Goal: Information Seeking & Learning: Learn about a topic

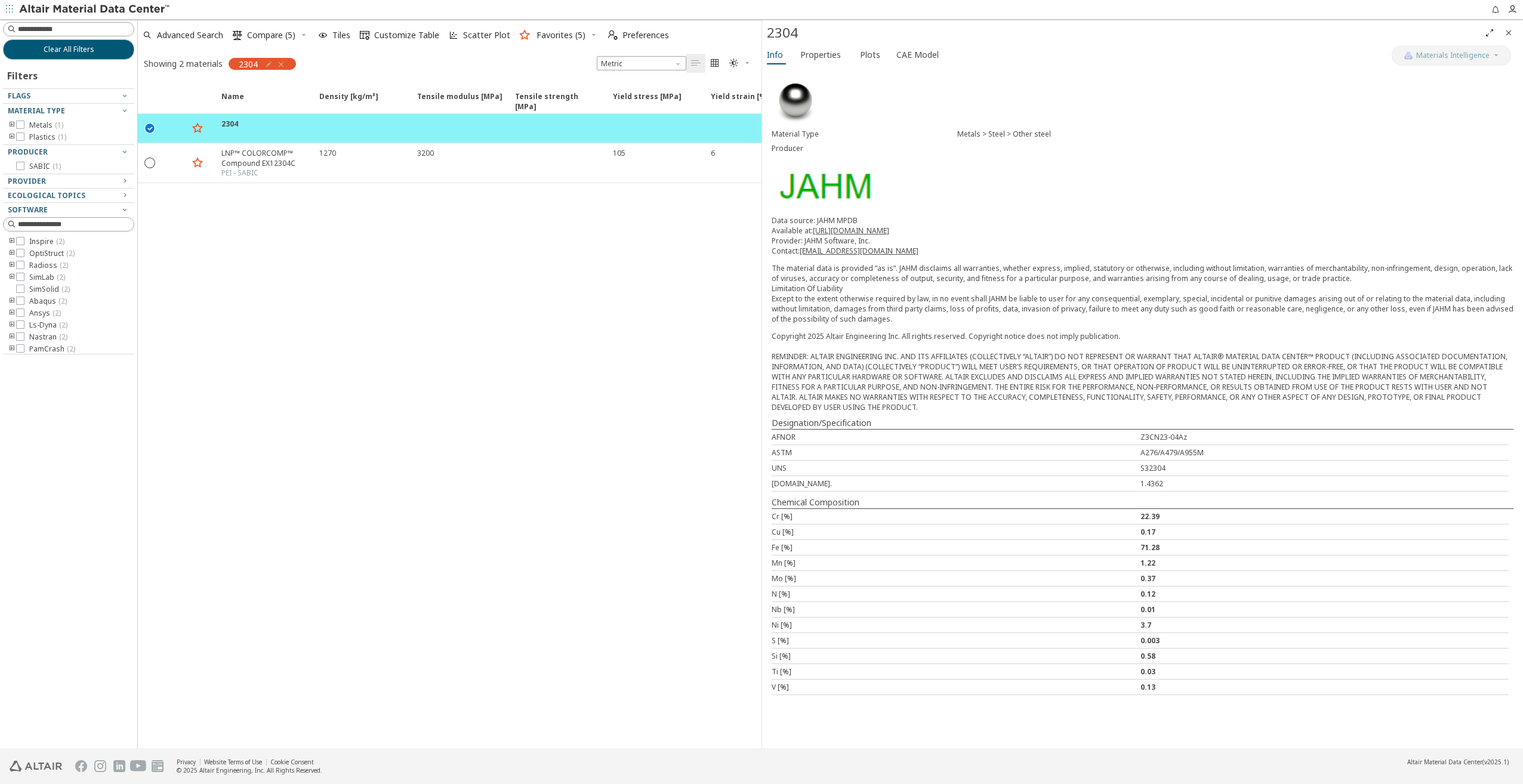
click at [278, 65] on icon "button" at bounding box center [281, 64] width 10 height 10
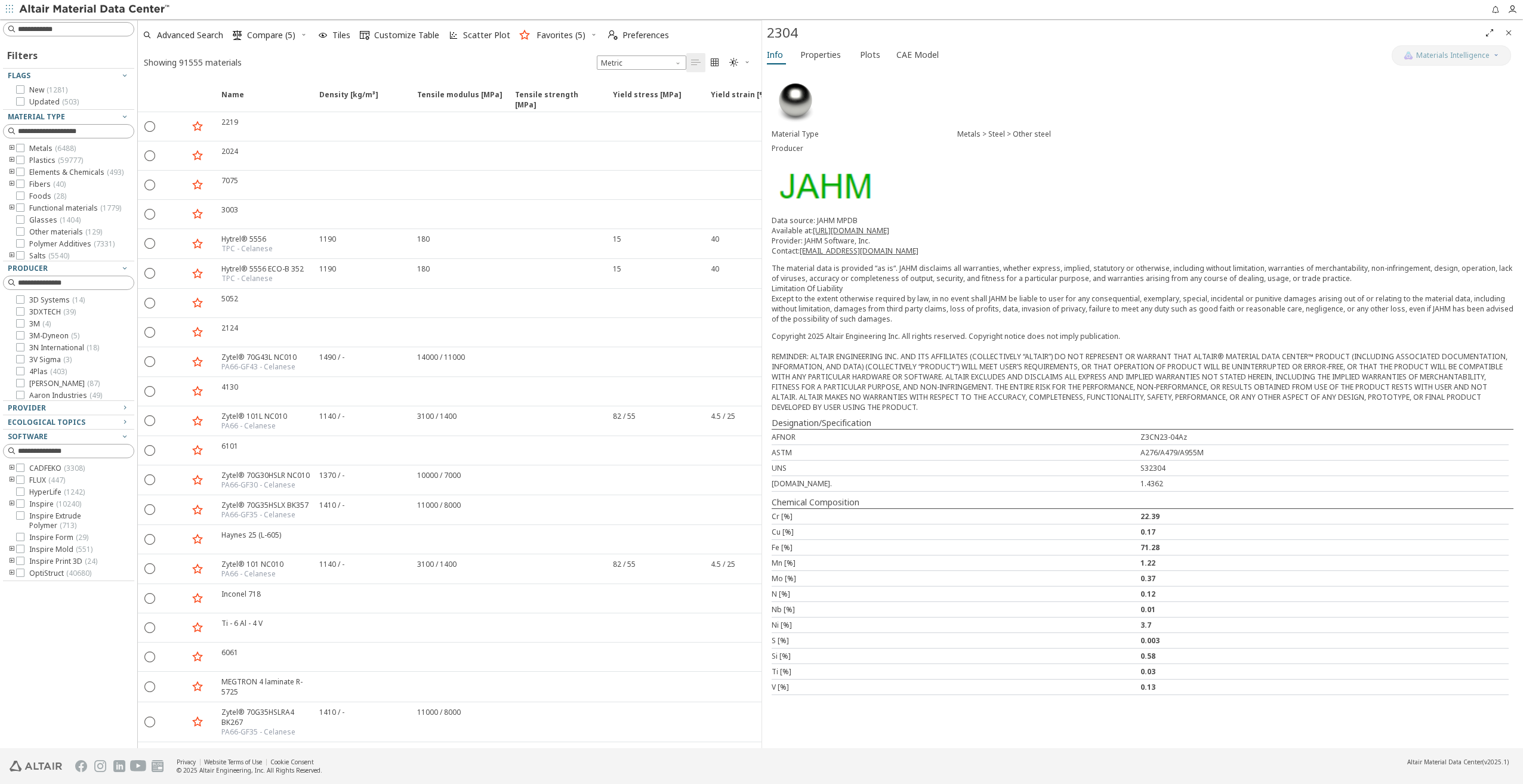
click at [12, 162] on icon "toogle group" at bounding box center [12, 160] width 8 height 10
click at [30, 170] on icon "toogle group" at bounding box center [30, 172] width 8 height 10
click at [58, 186] on icon at bounding box center [56, 184] width 8 height 8
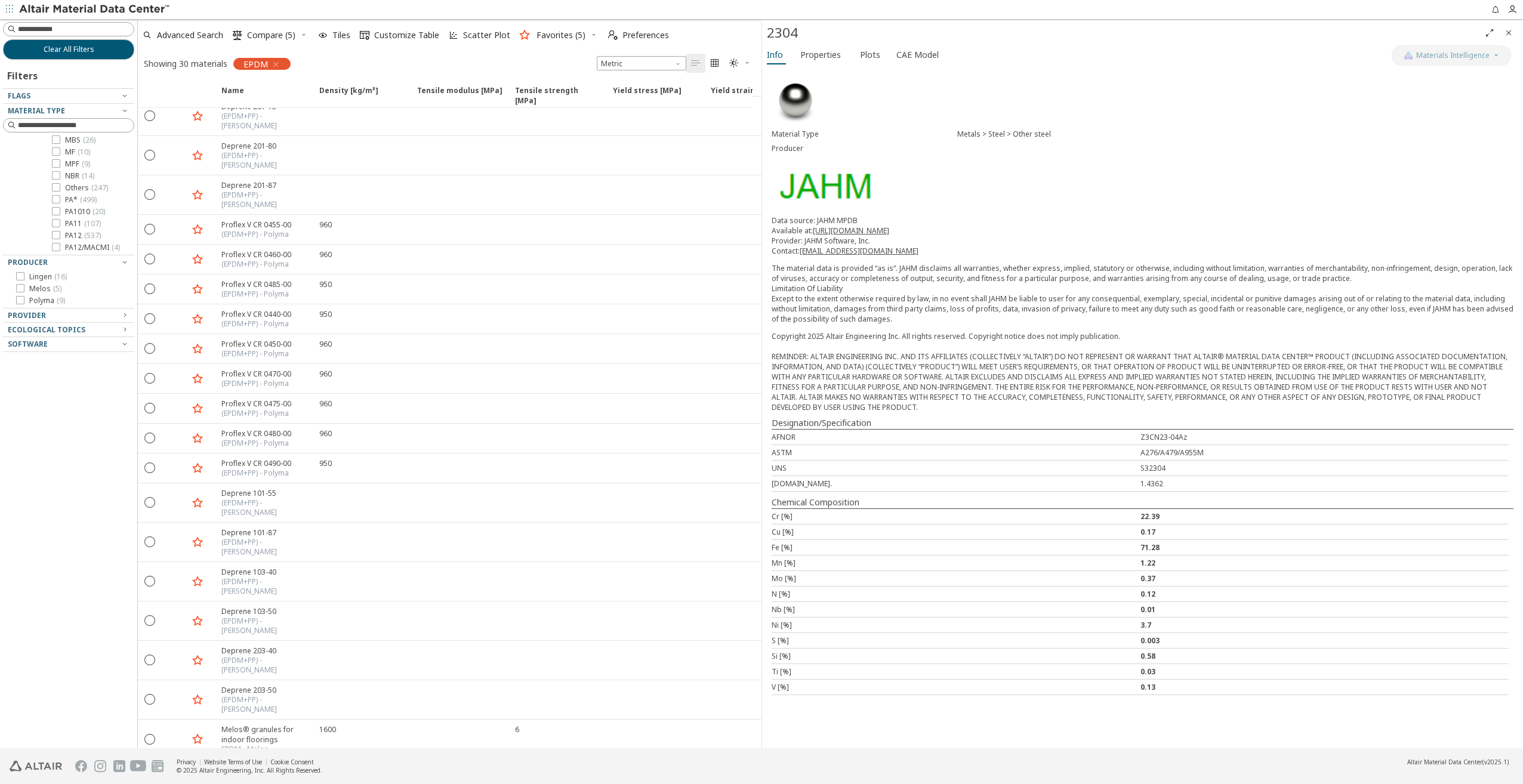
scroll to position [537, 0]
click at [56, 223] on icon at bounding box center [56, 223] width 8 height 8
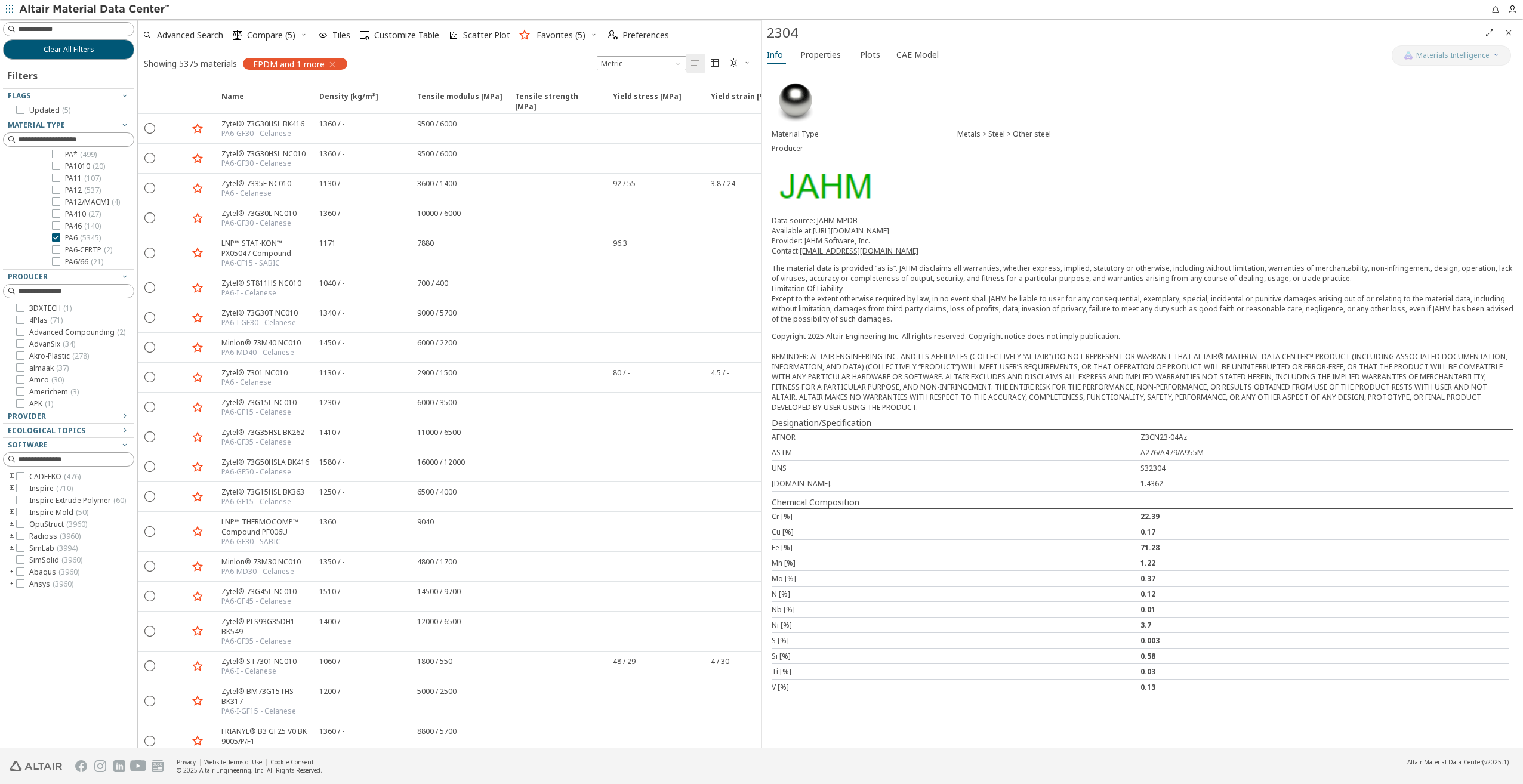
scroll to position [60, 0]
click at [10, 522] on icon "toogle group" at bounding box center [12, 521] width 8 height 10
click at [42, 540] on div at bounding box center [38, 536] width 8 height 8
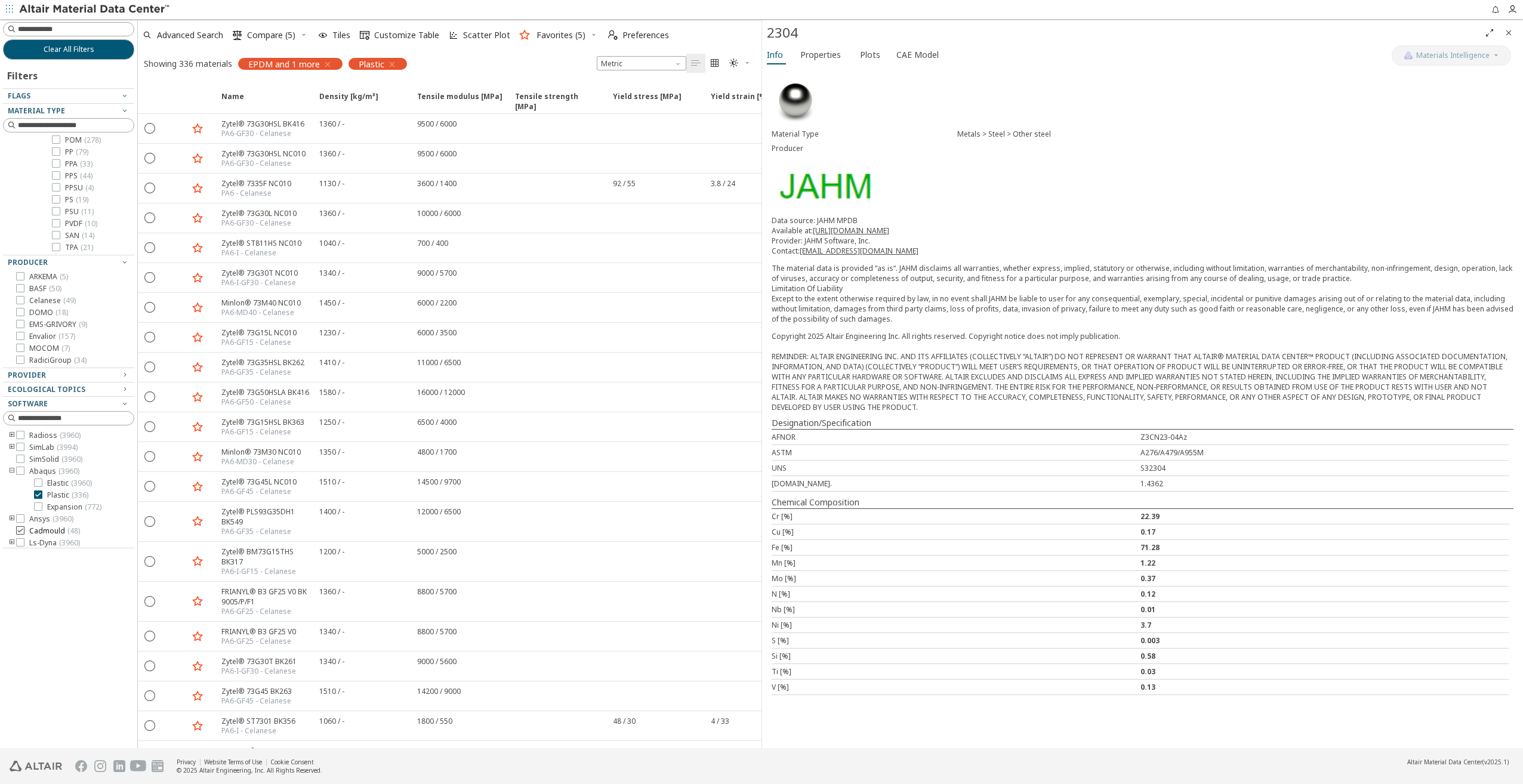
scroll to position [146, 0]
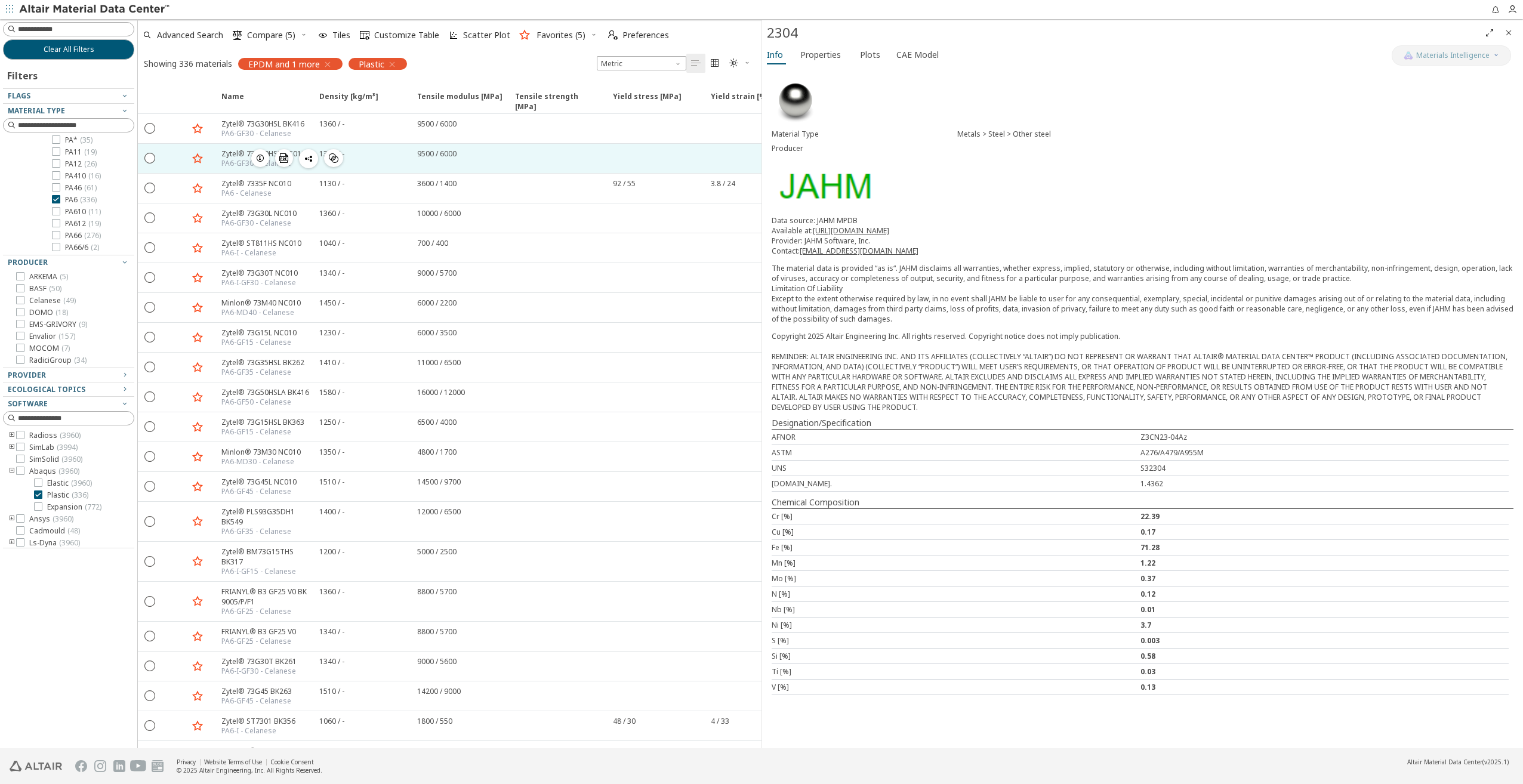
click at [256, 155] on icon "button" at bounding box center [260, 158] width 10 height 10
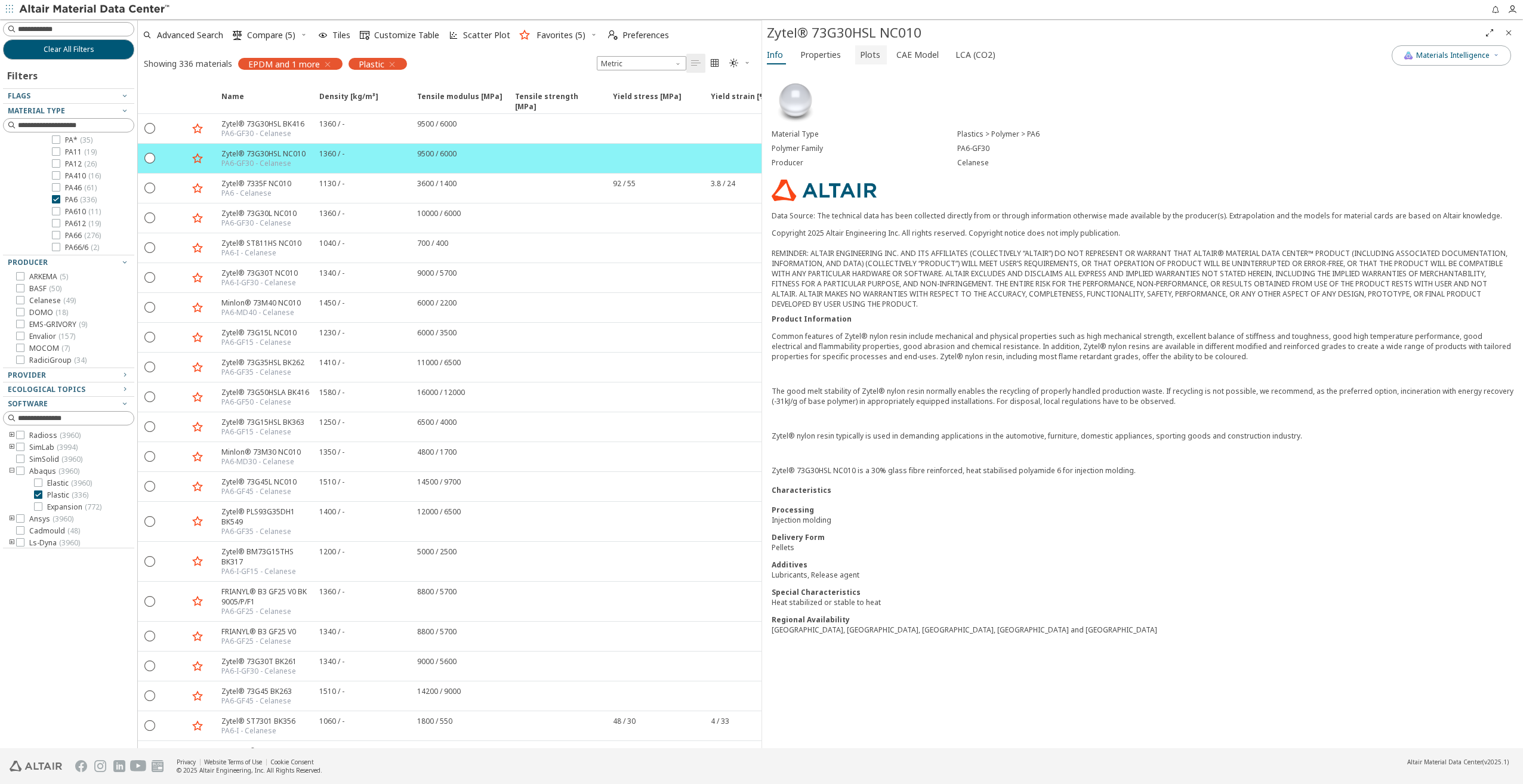
click at [868, 52] on span "Plots" at bounding box center [870, 55] width 21 height 19
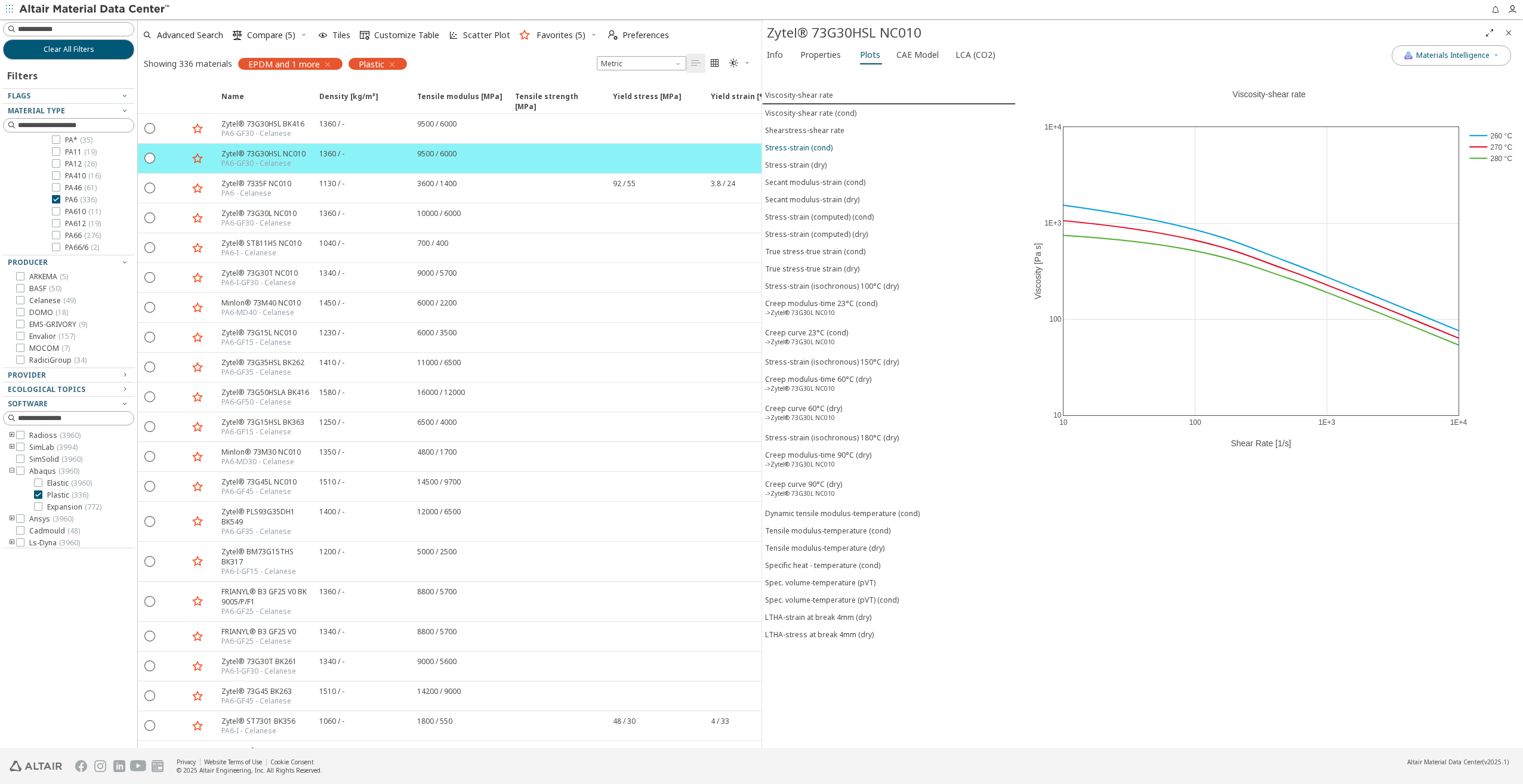
click at [809, 144] on div "Stress-strain (cond)" at bounding box center [798, 148] width 67 height 10
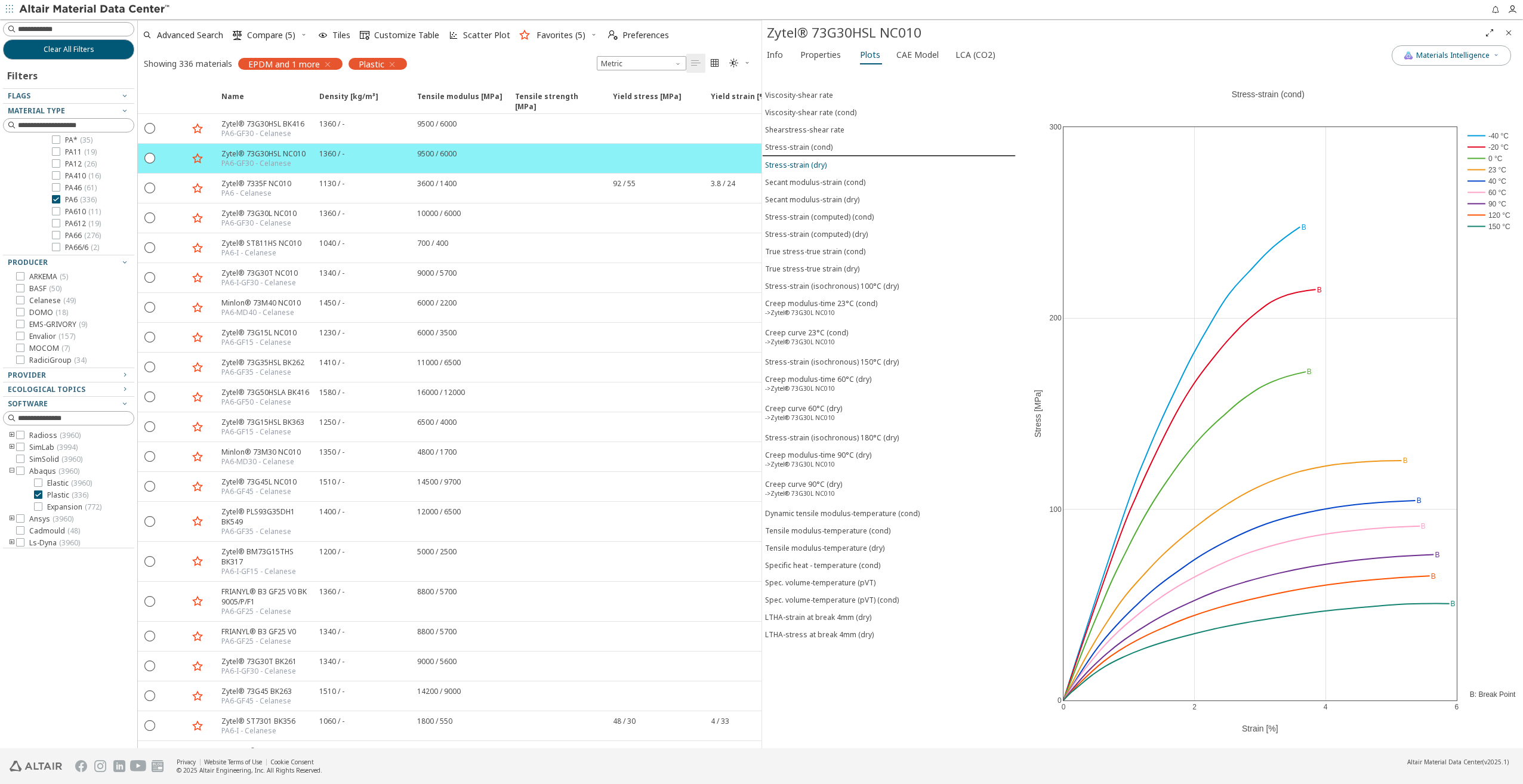
click at [811, 162] on div "Stress-strain (dry)" at bounding box center [796, 165] width 62 height 10
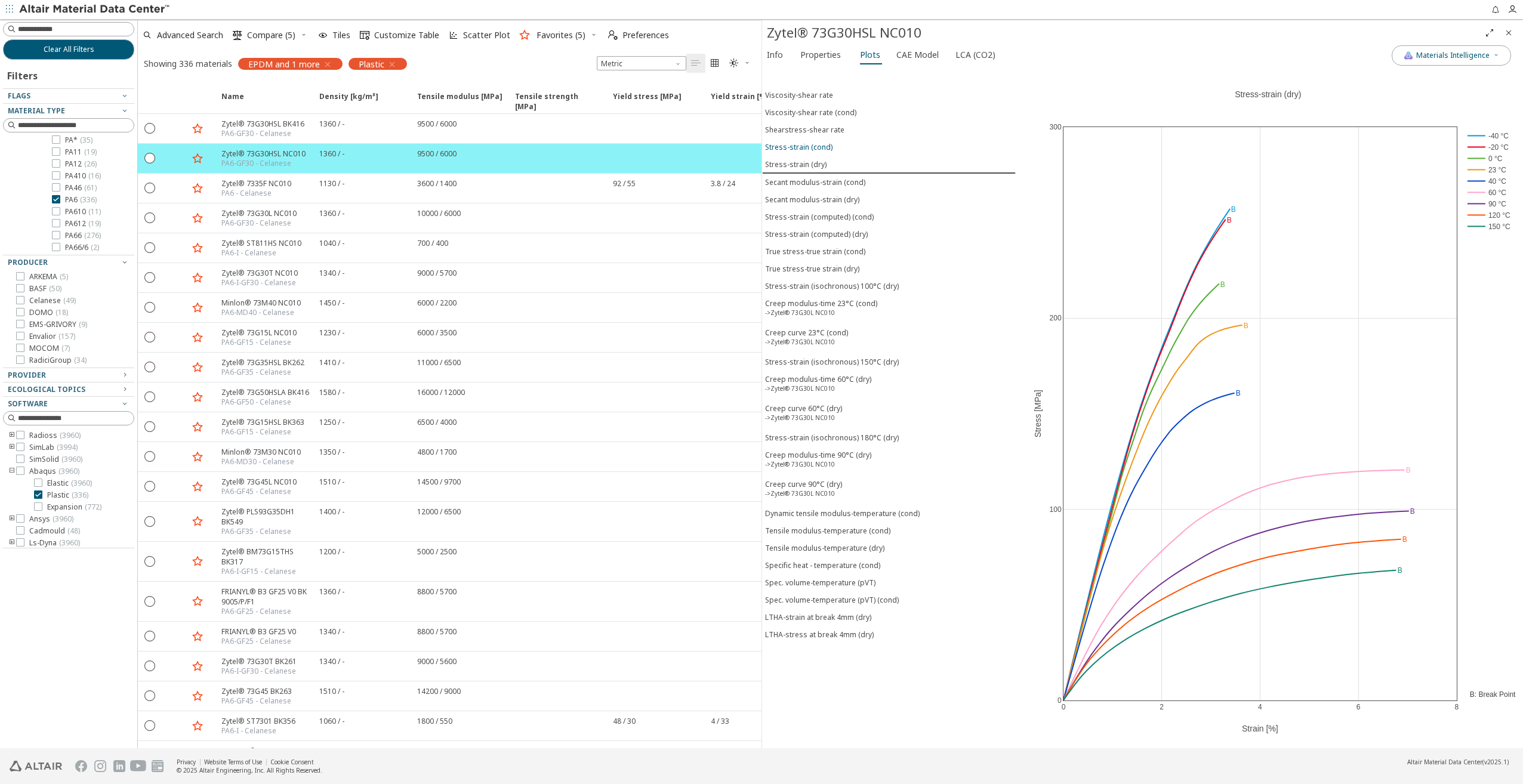
click at [807, 146] on div "Stress-strain (cond)" at bounding box center [798, 147] width 67 height 10
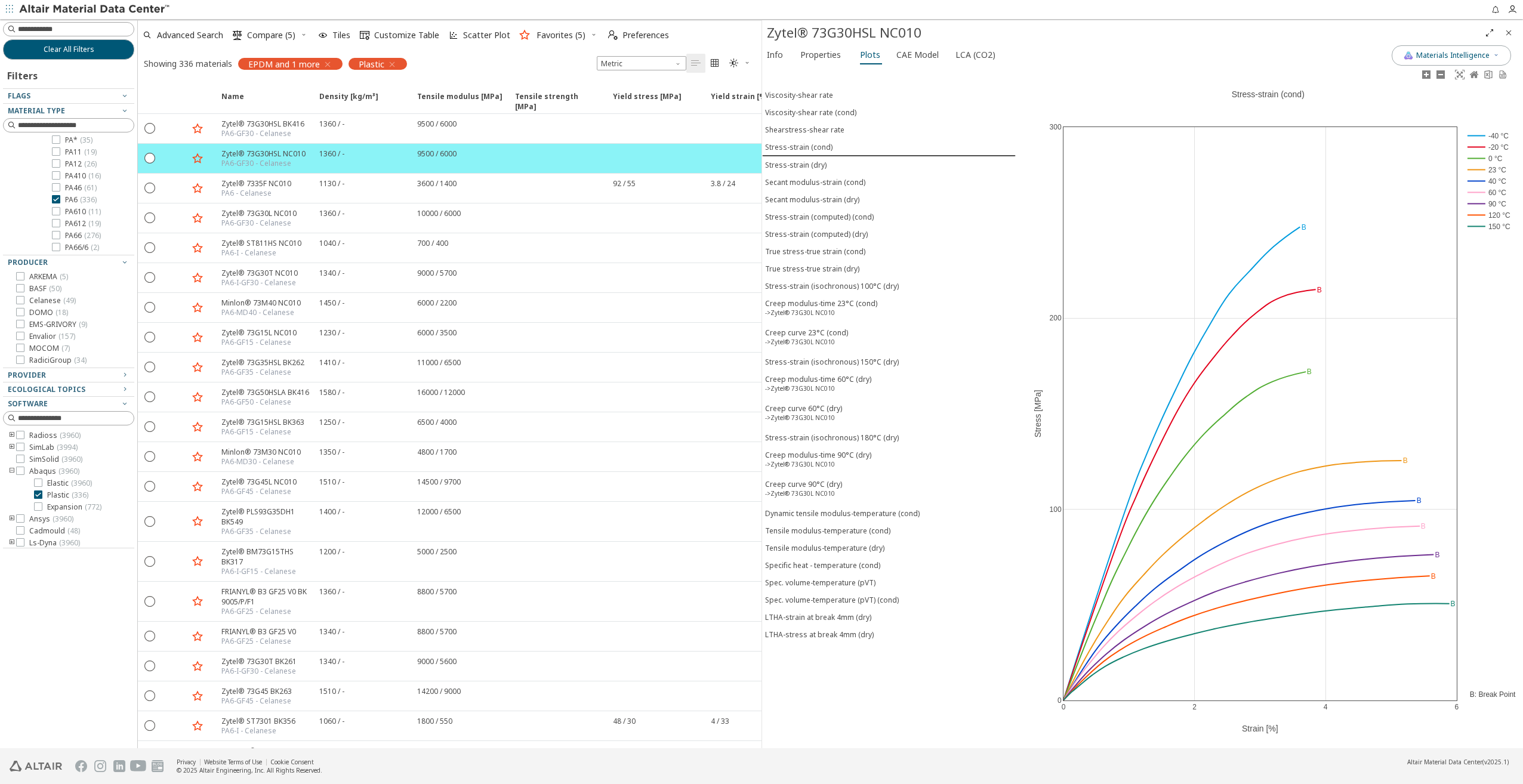
click at [1483, 224] on rect at bounding box center [1488, 227] width 46 height 12
click at [1484, 214] on rect at bounding box center [1488, 215] width 46 height 12
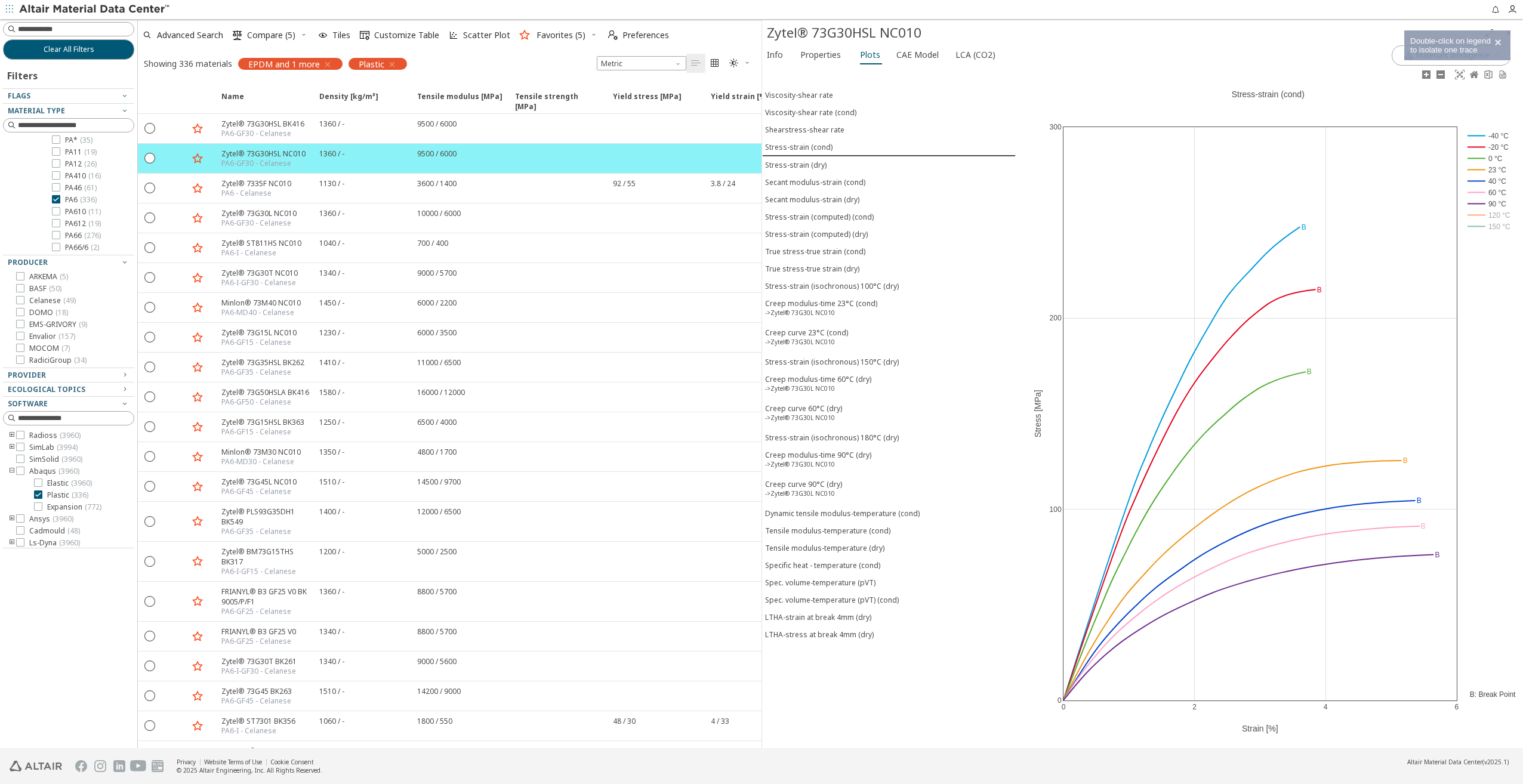
click at [1481, 204] on rect at bounding box center [1488, 204] width 46 height 12
click at [1481, 191] on rect at bounding box center [1488, 193] width 46 height 12
click at [1481, 182] on rect at bounding box center [1488, 181] width 46 height 12
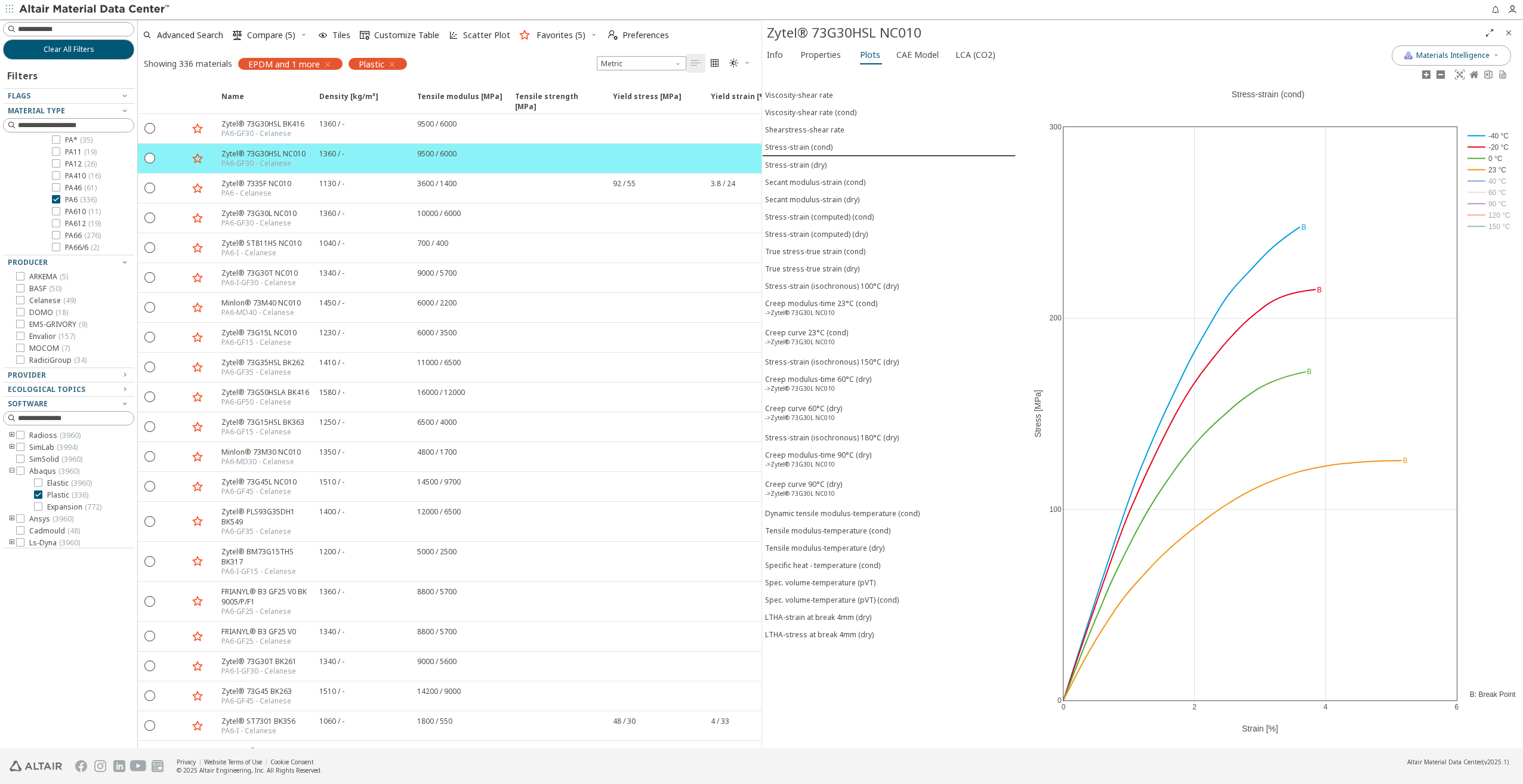
click at [1479, 159] on rect at bounding box center [1488, 159] width 46 height 12
click at [1478, 147] on rect at bounding box center [1488, 147] width 46 height 12
click at [1478, 136] on rect at bounding box center [1488, 136] width 46 height 12
